Goal: Task Accomplishment & Management: Manage account settings

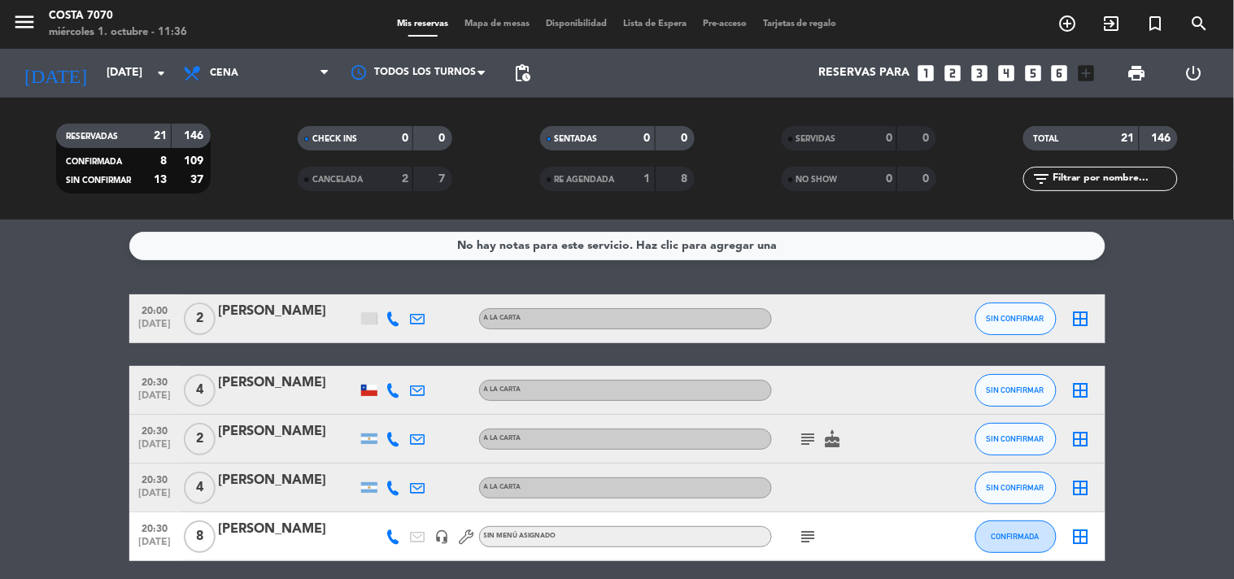
click at [99, 75] on input "sáb. [DATE]" at bounding box center [175, 73] width 155 height 29
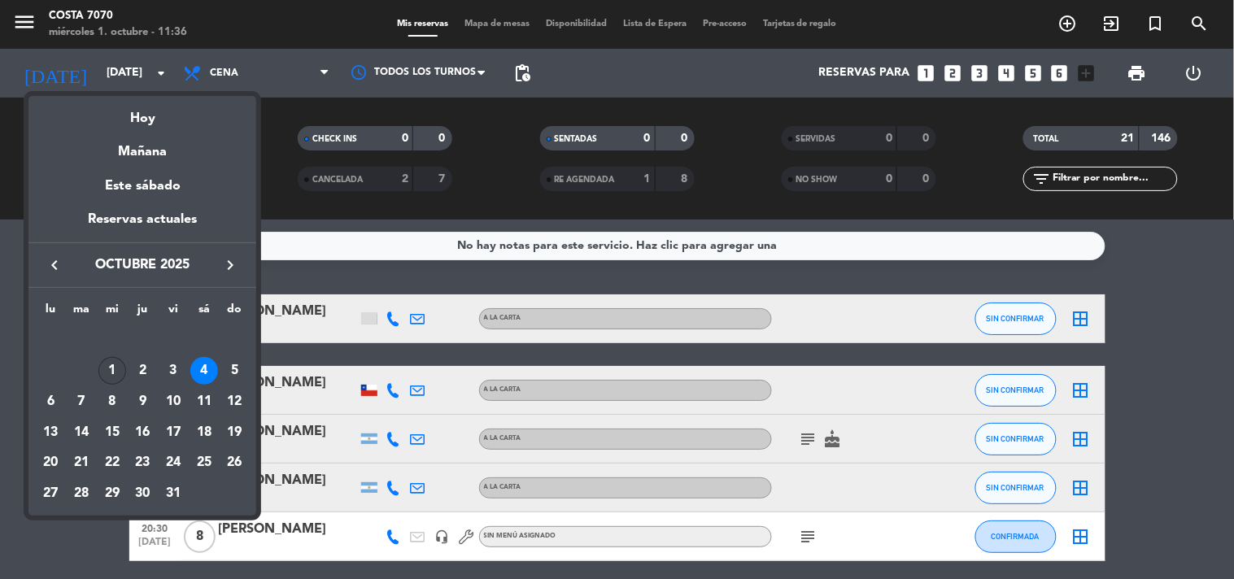
click at [120, 361] on div "1" at bounding box center [112, 371] width 28 height 28
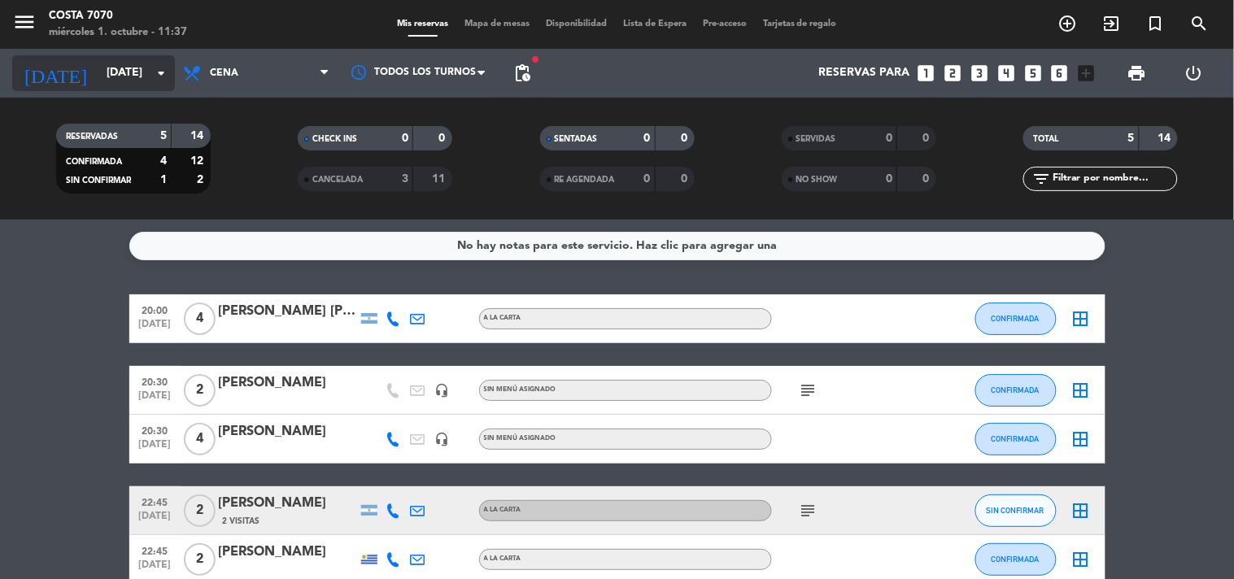
click at [163, 59] on input "mié. 1 oct." at bounding box center [175, 73] width 155 height 29
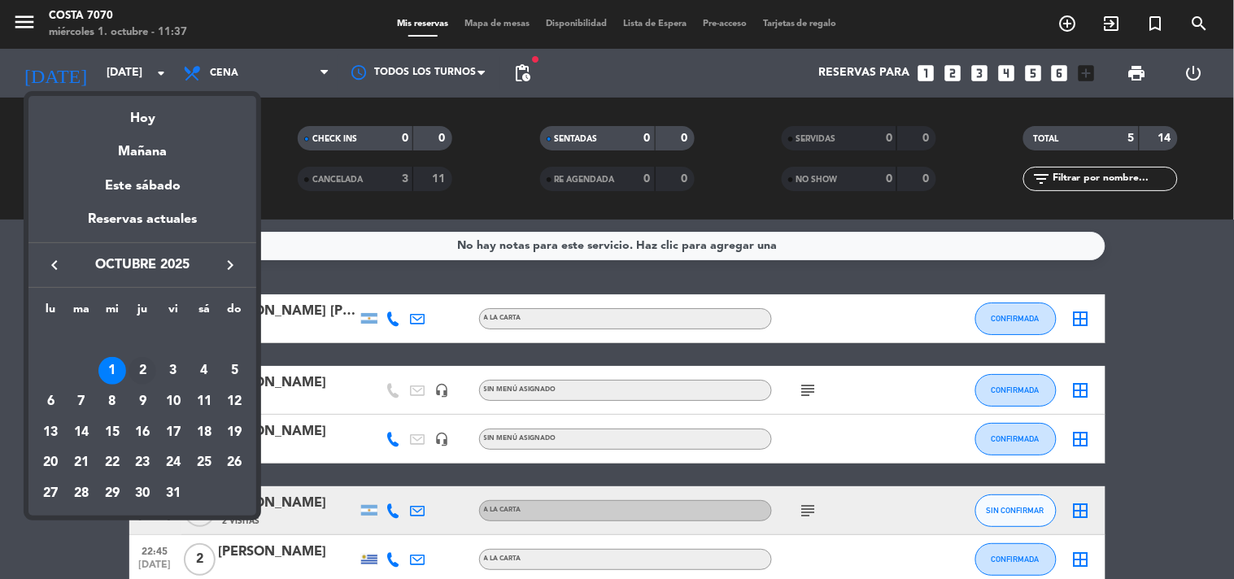
click at [135, 368] on div "2" at bounding box center [143, 371] width 28 height 28
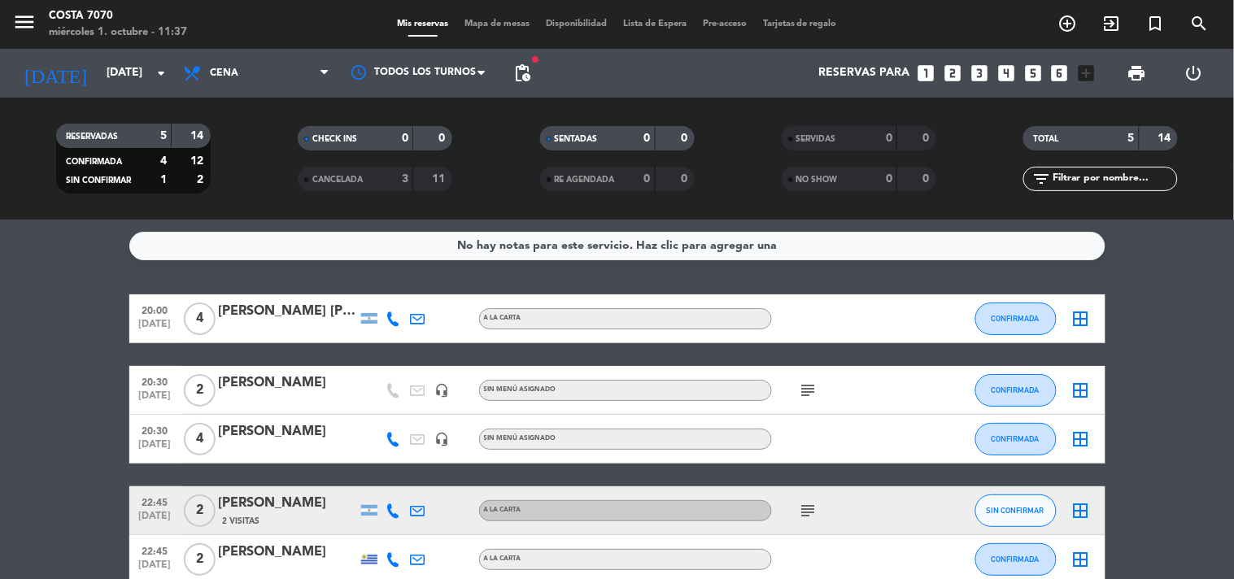
type input "jue. 2 oct."
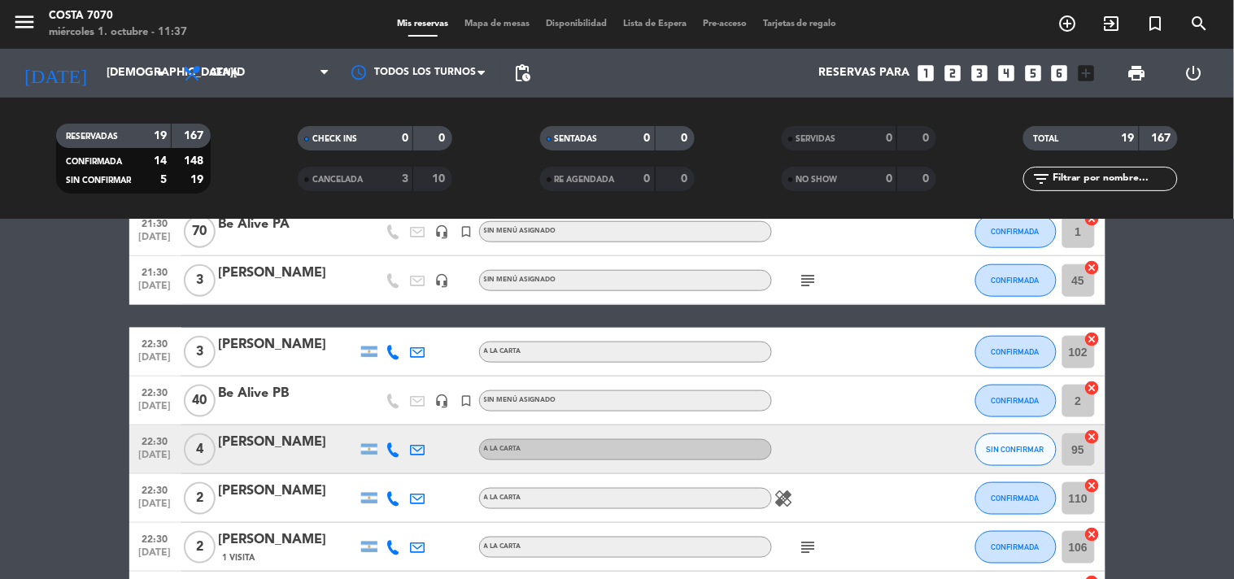
scroll to position [542, 0]
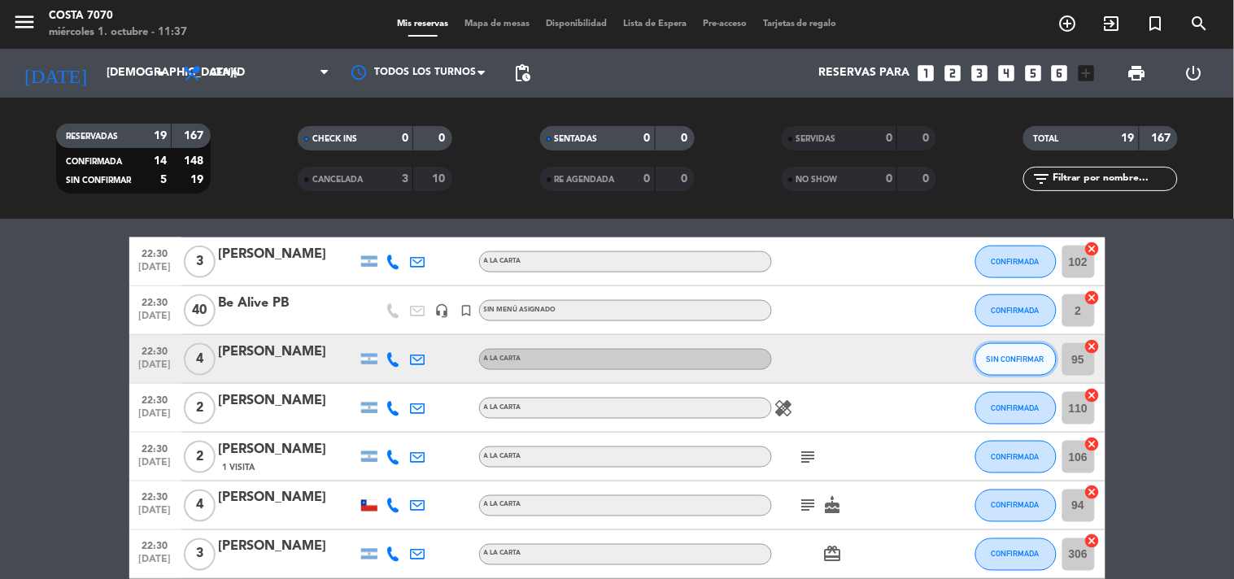
click at [993, 366] on button "SIN CONFIRMAR" at bounding box center [1015, 359] width 81 height 33
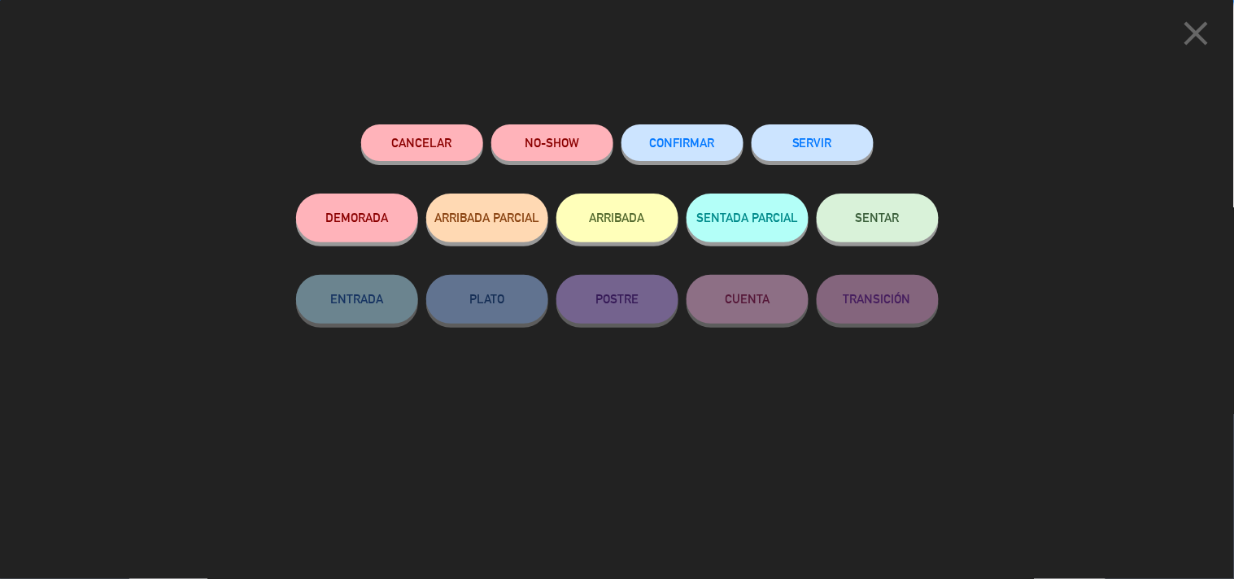
click at [703, 150] on button "CONFIRMAR" at bounding box center [682, 142] width 122 height 37
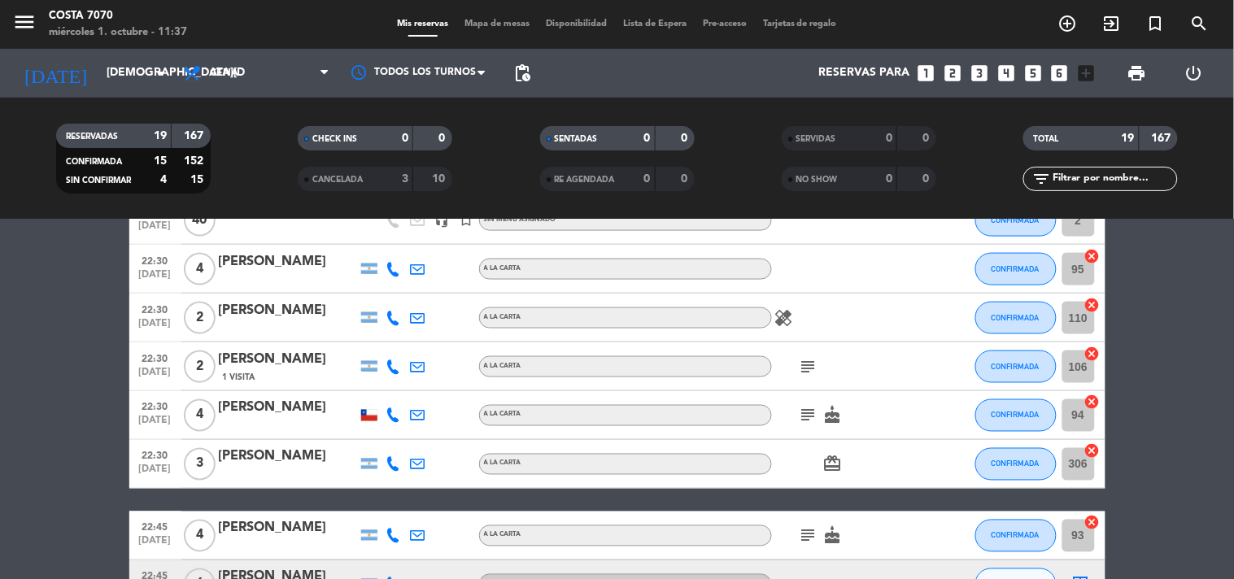
scroll to position [791, 0]
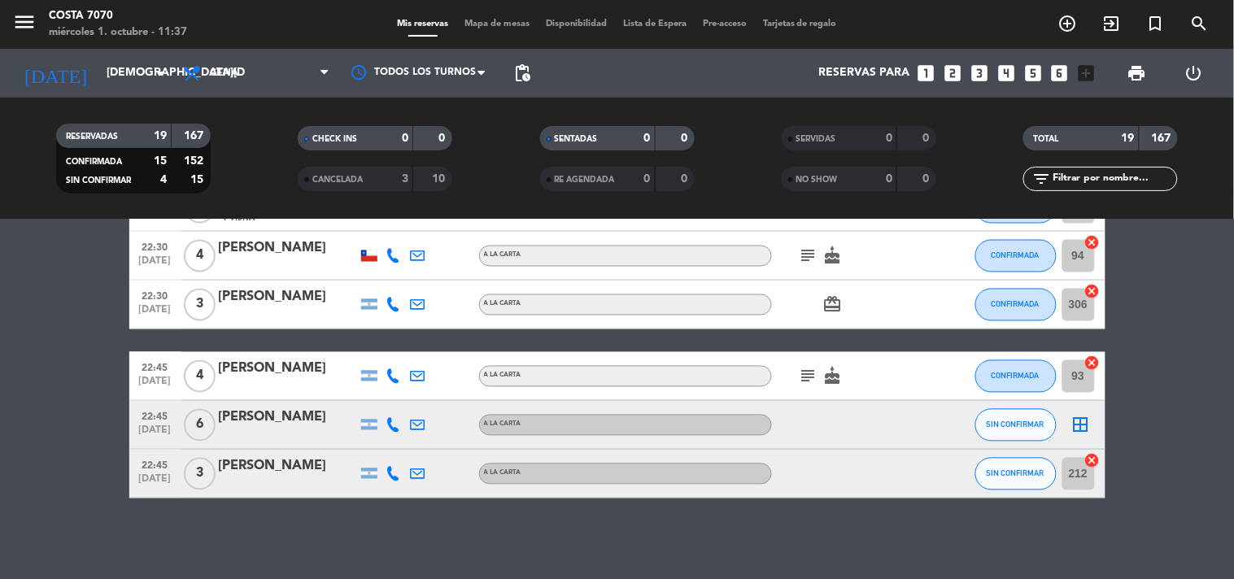
click at [399, 431] on icon at bounding box center [393, 425] width 15 height 15
click at [392, 403] on button "Copiar content_paste" at bounding box center [389, 397] width 50 height 17
click at [275, 438] on div at bounding box center [288, 435] width 138 height 13
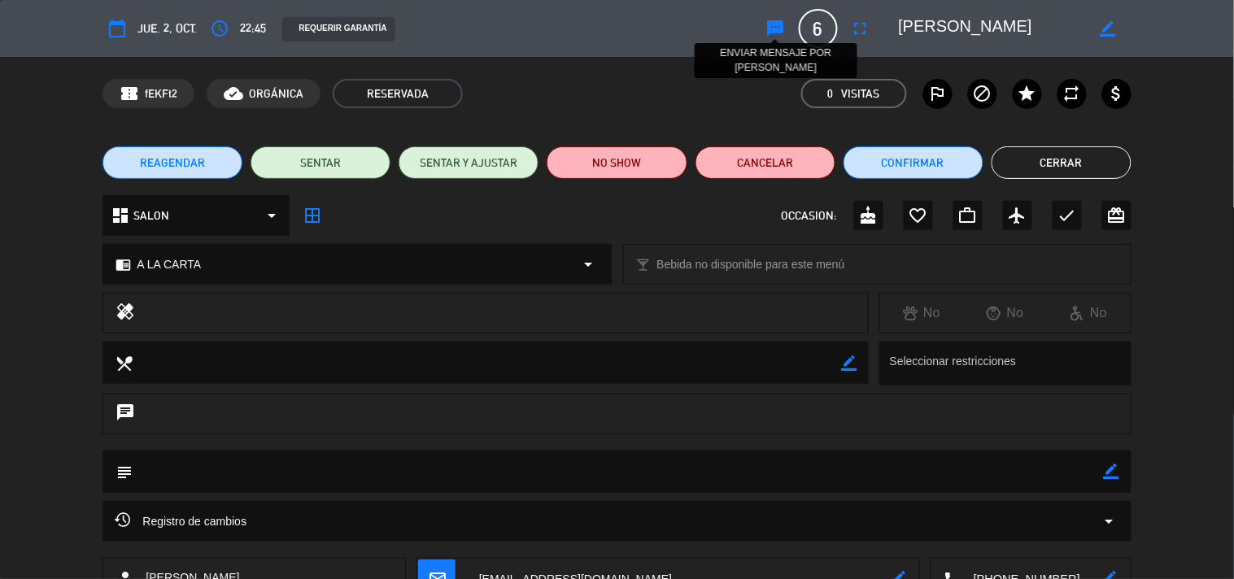
click at [782, 34] on icon "sms" at bounding box center [776, 29] width 20 height 20
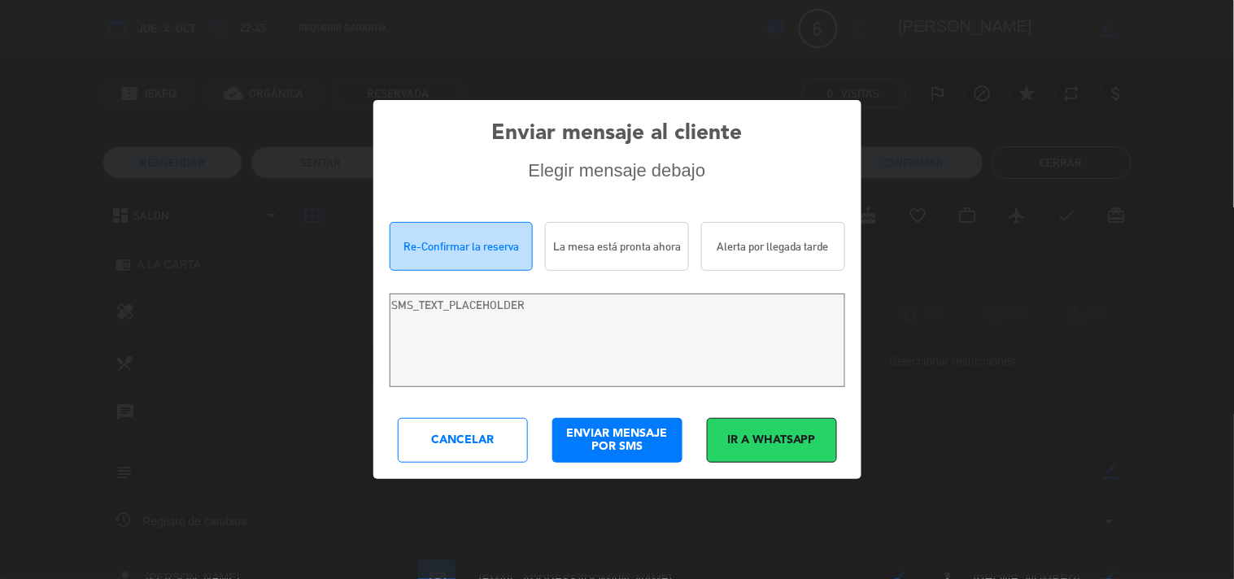
type textarea "Hi Marto Smith! We are writing to re-confirm your reservation at Costa 7070 for…"
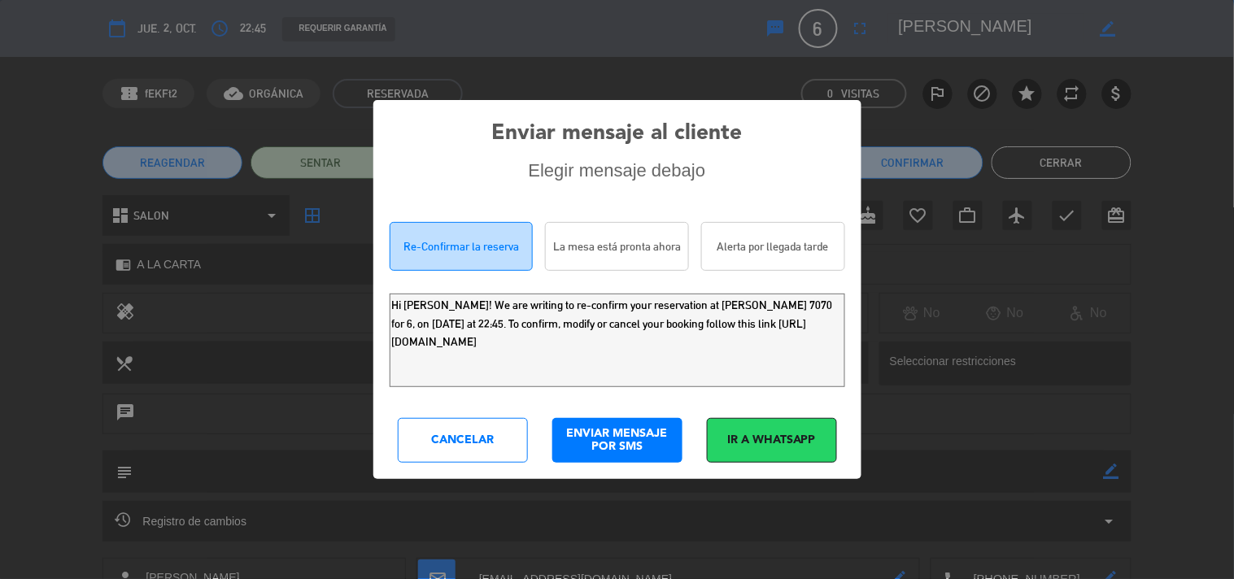
drag, startPoint x: 738, startPoint y: 354, endPoint x: 0, endPoint y: -37, distance: 835.0
click at [0, 0] on html "close × Costa 7070 × chrome_reader_mode Listado de Reservas account_box Cliente…" at bounding box center [617, 289] width 1234 height 579
click at [441, 444] on div "Cancelar" at bounding box center [463, 440] width 130 height 45
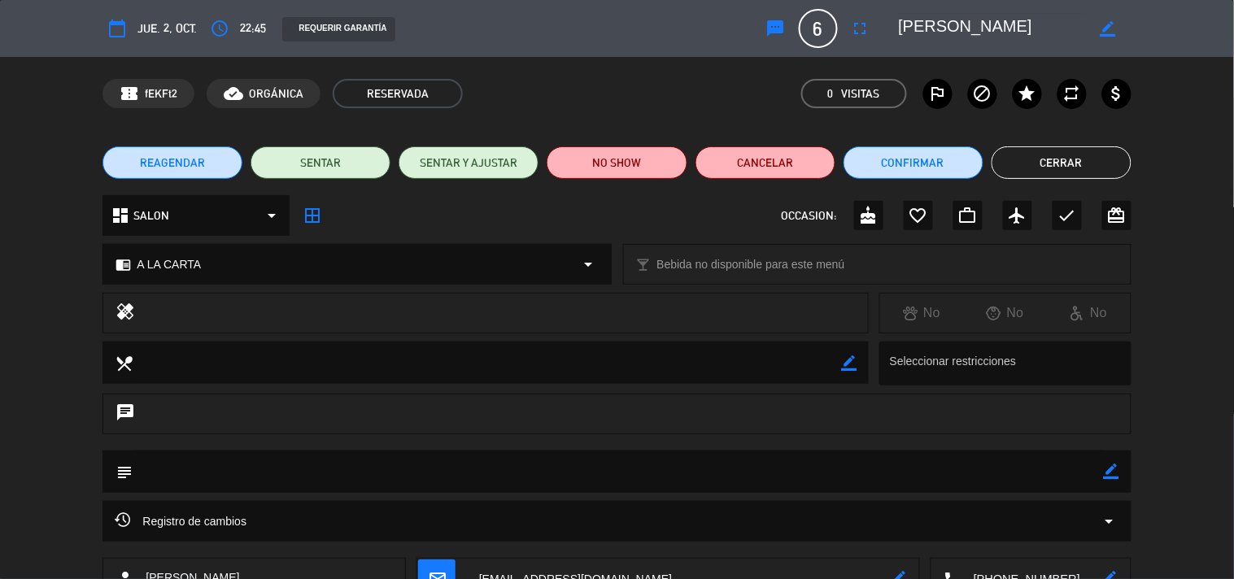
click at [1063, 147] on button "Cerrar" at bounding box center [1061, 162] width 140 height 33
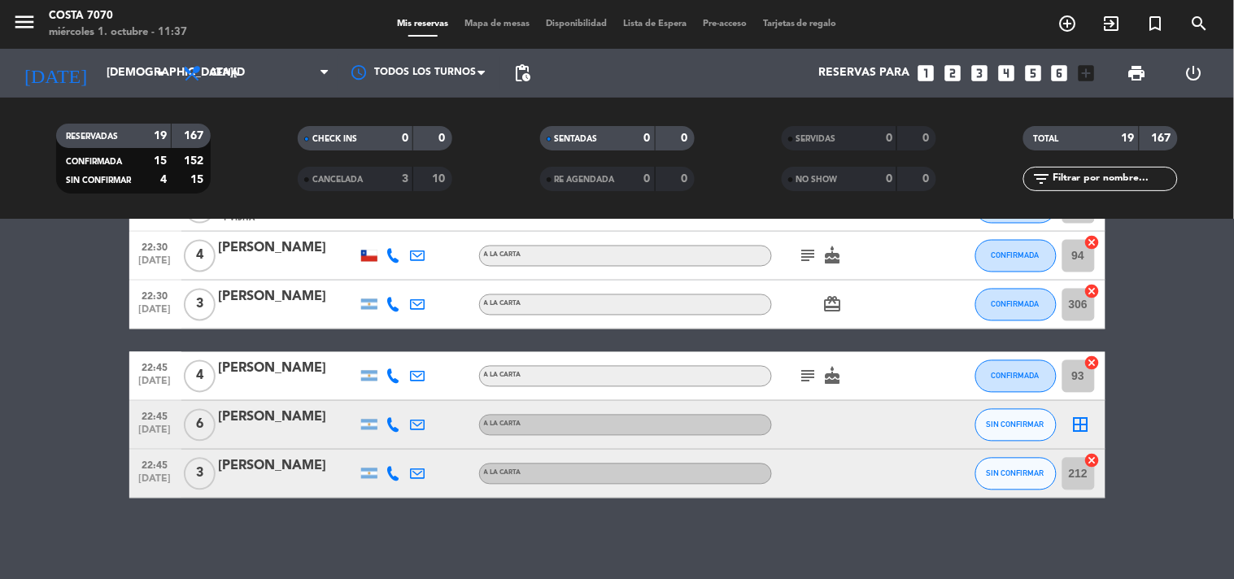
click at [388, 474] on icon at bounding box center [393, 474] width 15 height 15
click at [41, 361] on bookings-row "20:30 oct. 2 6 Axel Barcelo A LA CARTA subject CONFIRMADA 430 cancel 20:30 oct.…" at bounding box center [617, 1] width 1234 height 996
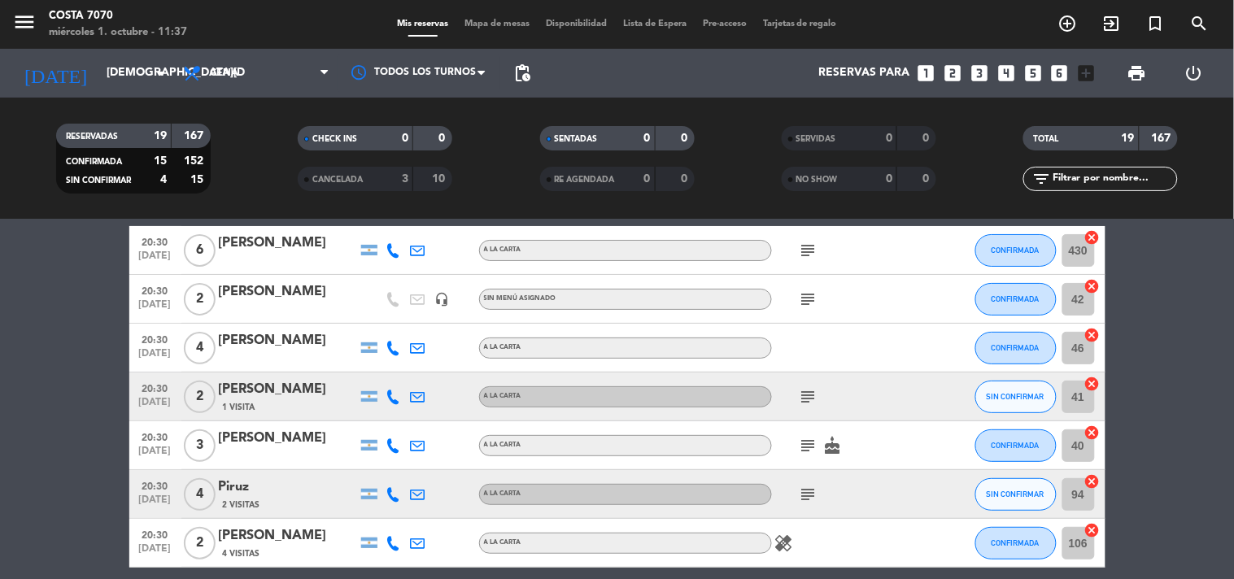
scroll to position [0, 0]
